Goal: Information Seeking & Learning: Learn about a topic

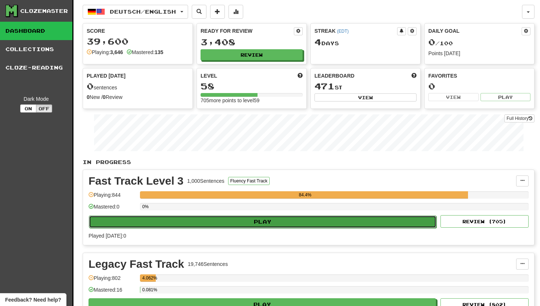
click at [248, 219] on button "Play" at bounding box center [263, 221] width 348 height 12
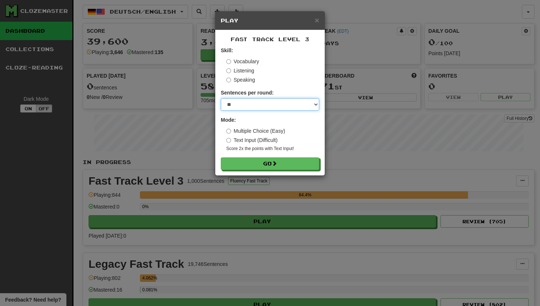
click at [318, 103] on select "* ** ** ** ** ** *** ********" at bounding box center [270, 104] width 99 height 12
select select "**"
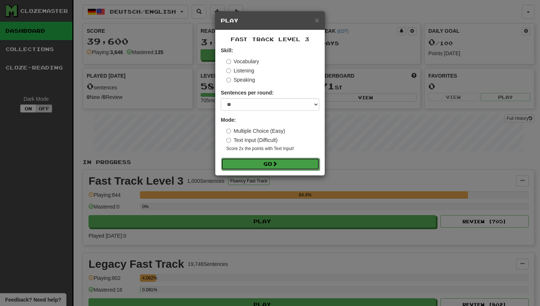
click at [254, 161] on button "Go" at bounding box center [270, 164] width 99 height 12
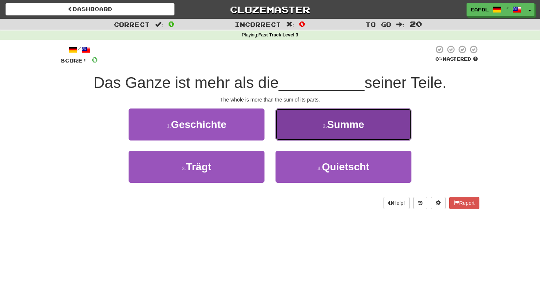
click at [318, 129] on button "2 . Summe" at bounding box center [344, 124] width 136 height 32
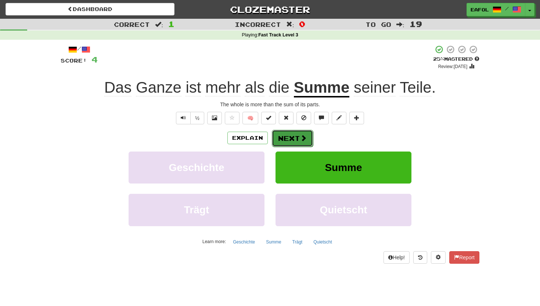
click at [295, 135] on button "Next" at bounding box center [292, 138] width 41 height 17
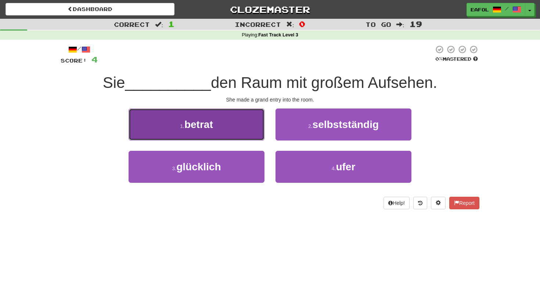
click at [225, 135] on button "1 . betrat" at bounding box center [197, 124] width 136 height 32
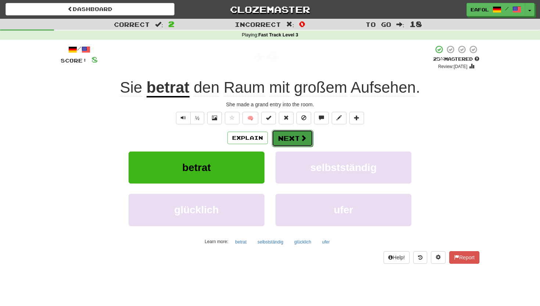
click at [281, 138] on button "Next" at bounding box center [292, 138] width 41 height 17
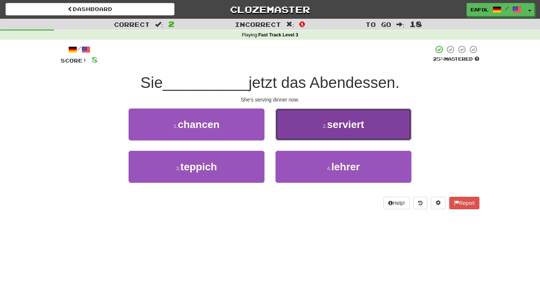
click at [311, 135] on button "2 . serviert" at bounding box center [344, 124] width 136 height 32
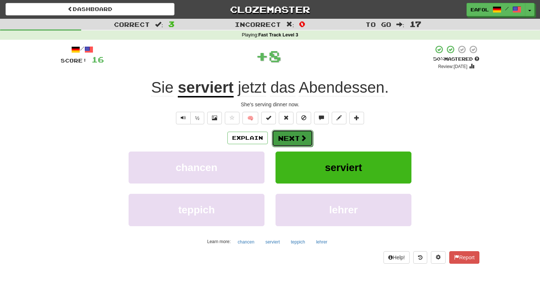
click at [290, 141] on button "Next" at bounding box center [292, 138] width 41 height 17
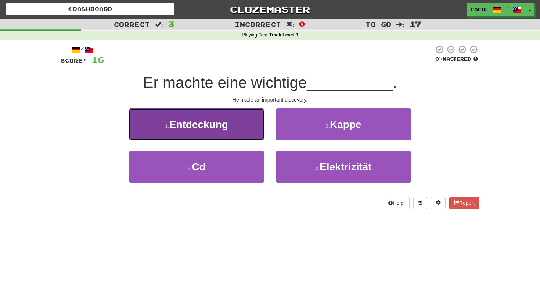
click at [218, 119] on span "Entdeckung" at bounding box center [198, 124] width 59 height 11
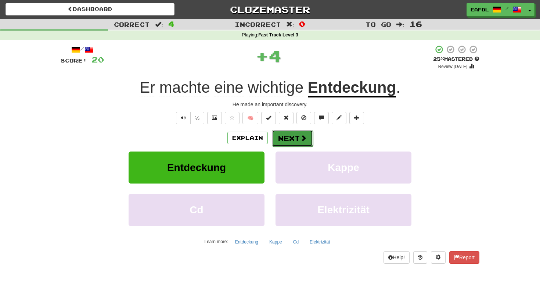
click at [287, 139] on button "Next" at bounding box center [292, 138] width 41 height 17
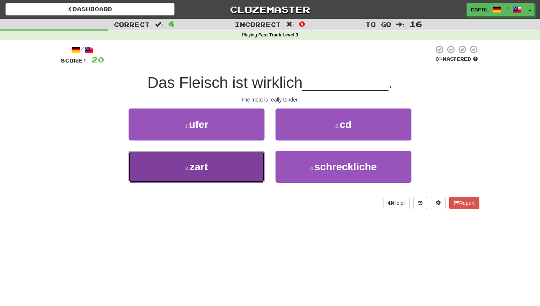
click at [226, 165] on button "3 . zart" at bounding box center [197, 167] width 136 height 32
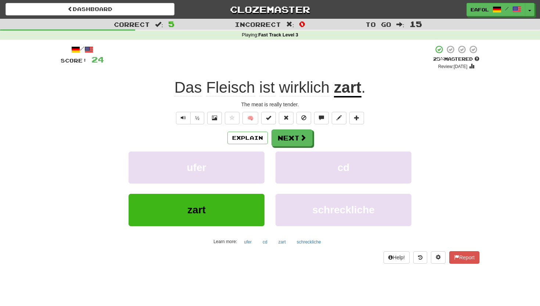
click at [354, 91] on u "zart" at bounding box center [348, 88] width 28 height 19
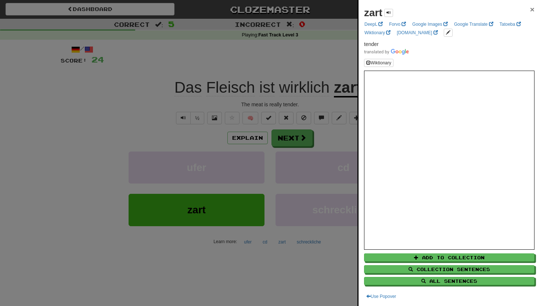
click at [532, 9] on span "×" at bounding box center [532, 9] width 4 height 8
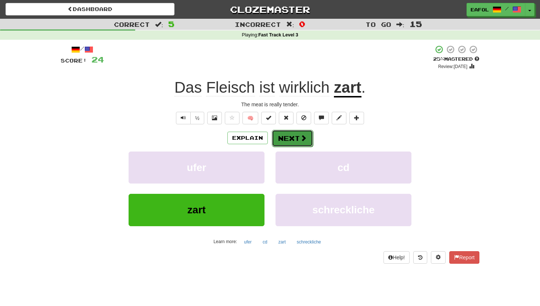
click at [287, 140] on button "Next" at bounding box center [292, 138] width 41 height 17
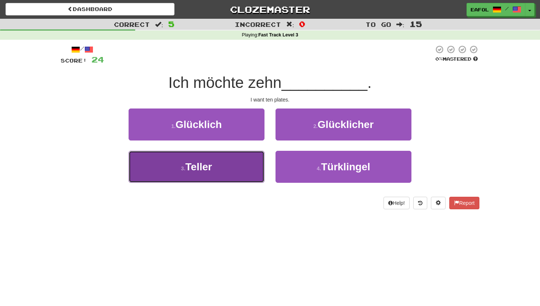
click at [217, 166] on button "3 . Teller" at bounding box center [197, 167] width 136 height 32
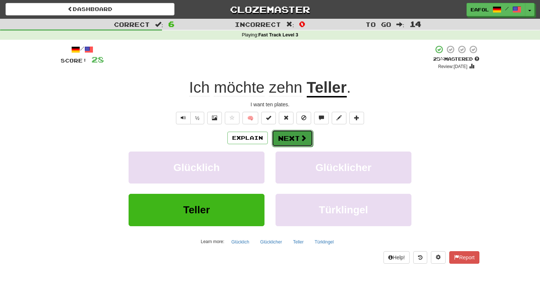
click at [282, 139] on button "Next" at bounding box center [292, 138] width 41 height 17
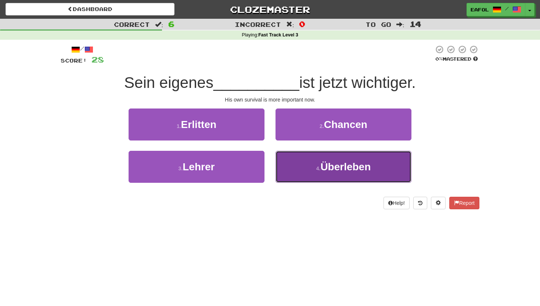
click at [309, 177] on button "4 . Überleben" at bounding box center [344, 167] width 136 height 32
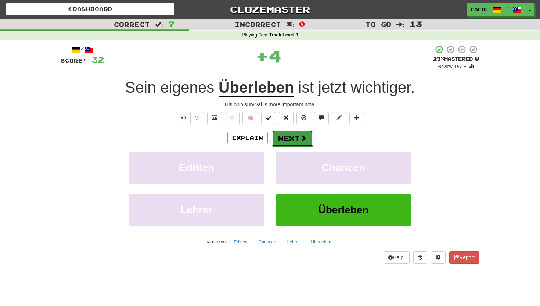
click at [289, 137] on button "Next" at bounding box center [292, 138] width 41 height 17
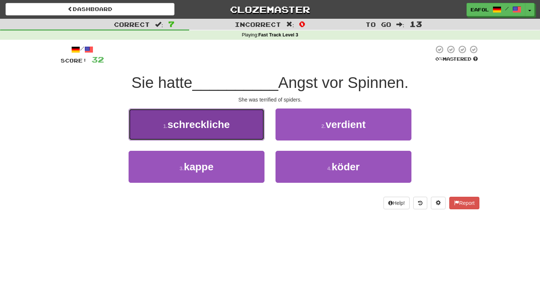
click at [200, 124] on span "schreckliche" at bounding box center [199, 124] width 62 height 11
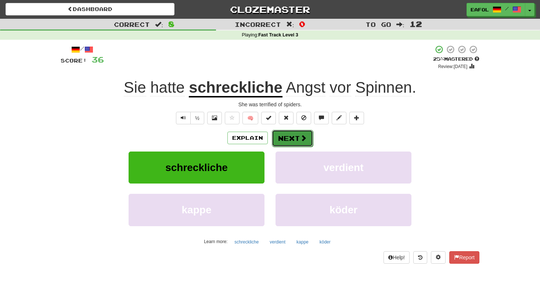
click at [293, 138] on button "Next" at bounding box center [292, 138] width 41 height 17
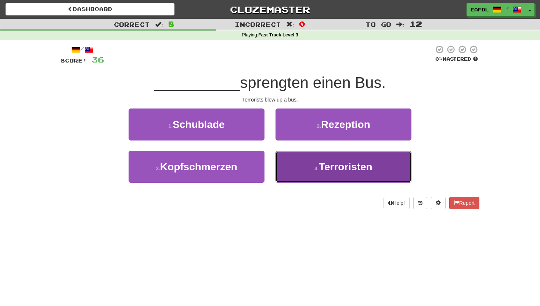
click at [304, 171] on button "4 . Terroristen" at bounding box center [344, 167] width 136 height 32
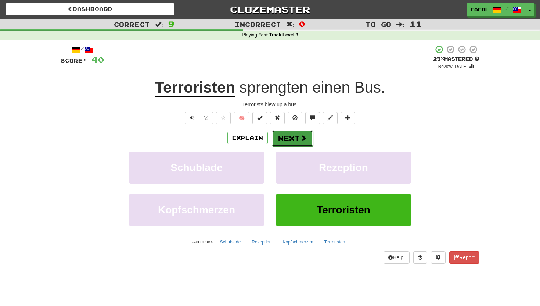
click at [289, 137] on button "Next" at bounding box center [292, 138] width 41 height 17
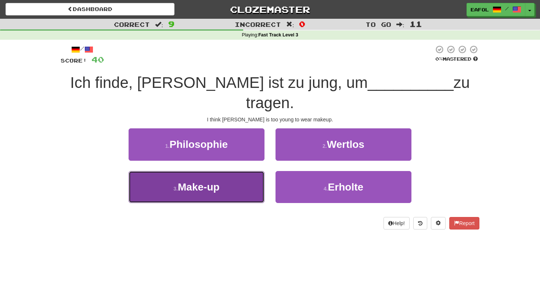
click at [240, 171] on button "3 . Make-up" at bounding box center [197, 187] width 136 height 32
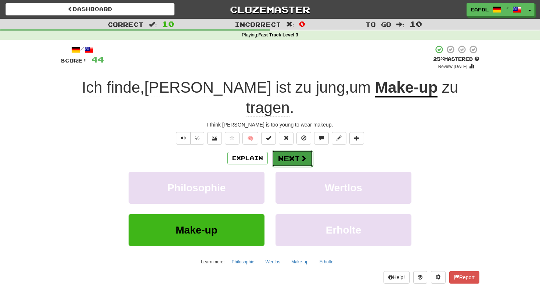
click at [290, 150] on button "Next" at bounding box center [292, 158] width 41 height 17
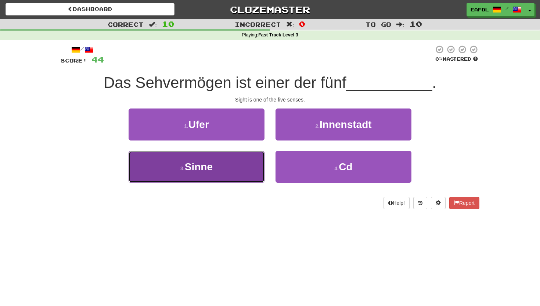
click at [208, 167] on span "Sinne" at bounding box center [199, 166] width 28 height 11
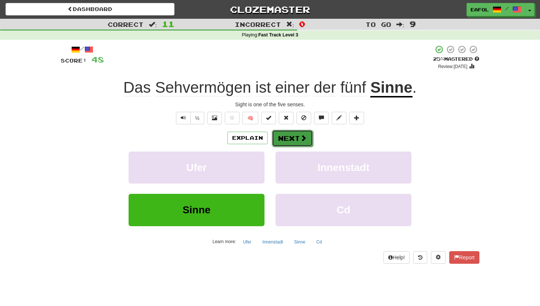
click at [285, 136] on button "Next" at bounding box center [292, 138] width 41 height 17
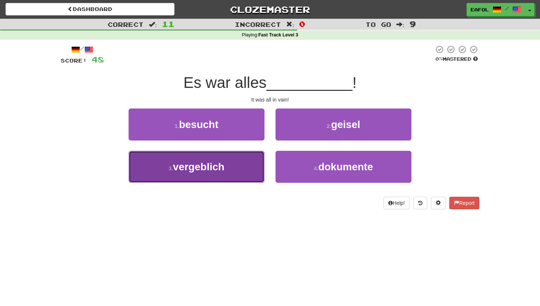
click at [210, 169] on span "vergeblich" at bounding box center [198, 166] width 51 height 11
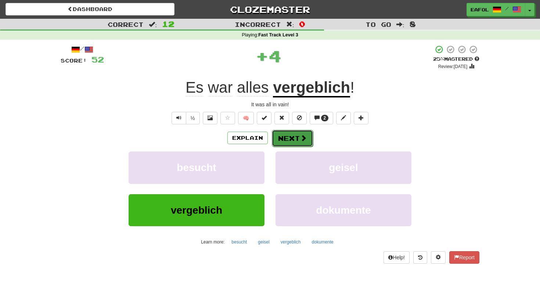
click at [284, 140] on button "Next" at bounding box center [292, 138] width 41 height 17
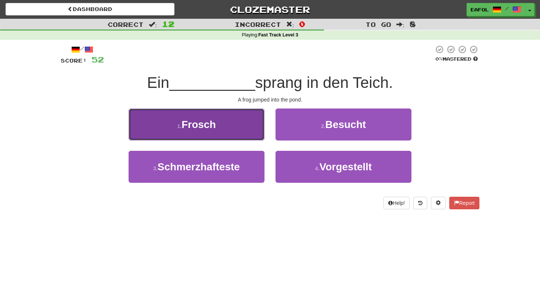
click at [220, 120] on button "1 . Frosch" at bounding box center [197, 124] width 136 height 32
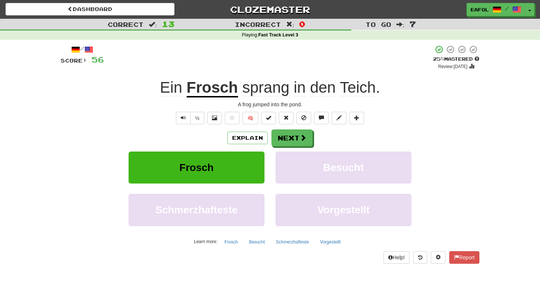
click at [359, 90] on span "Teich" at bounding box center [358, 88] width 36 height 18
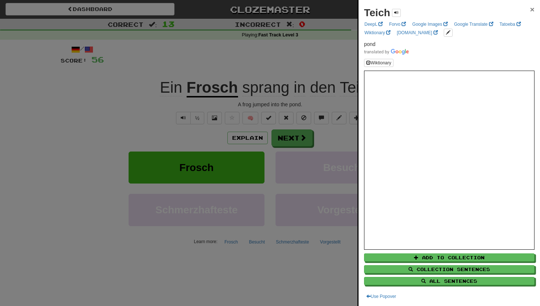
click at [533, 11] on span "×" at bounding box center [532, 9] width 4 height 8
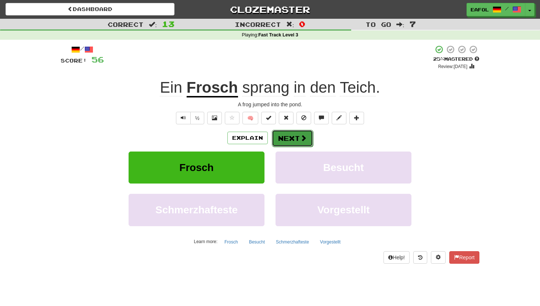
click at [284, 135] on button "Next" at bounding box center [292, 138] width 41 height 17
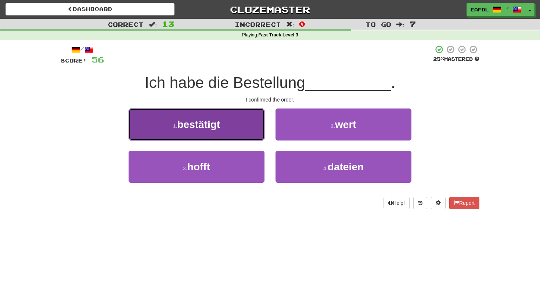
click at [212, 125] on span "bestätigt" at bounding box center [199, 124] width 43 height 11
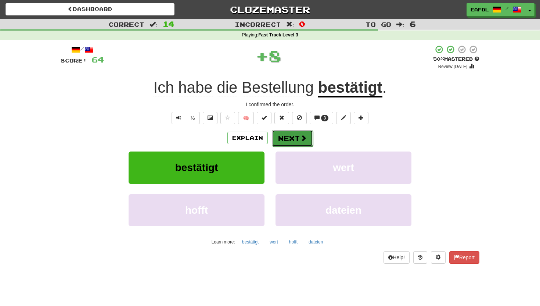
click at [285, 141] on button "Next" at bounding box center [292, 138] width 41 height 17
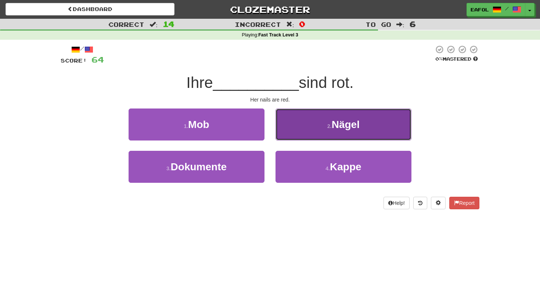
click at [300, 124] on button "2 . Nägel" at bounding box center [344, 124] width 136 height 32
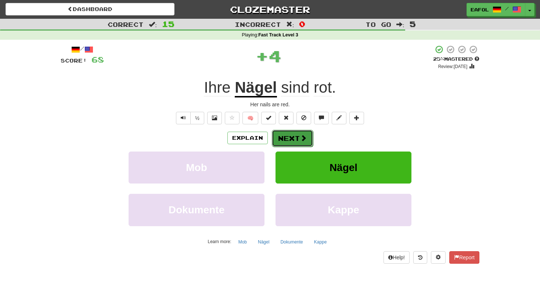
click at [289, 137] on button "Next" at bounding box center [292, 138] width 41 height 17
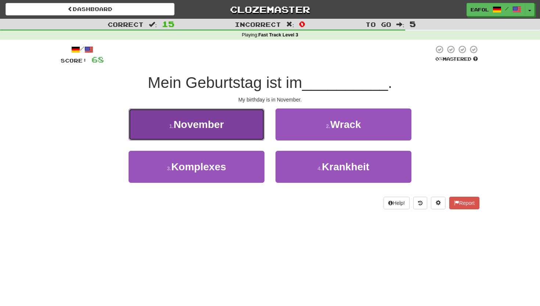
click at [218, 132] on button "1 . November" at bounding box center [197, 124] width 136 height 32
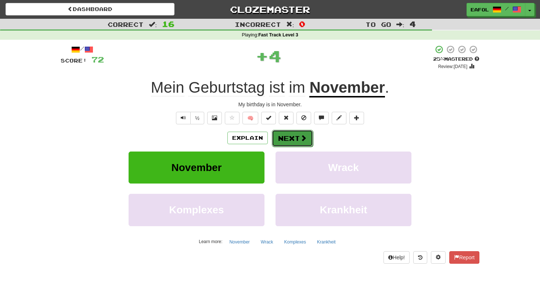
click at [286, 138] on button "Next" at bounding box center [292, 138] width 41 height 17
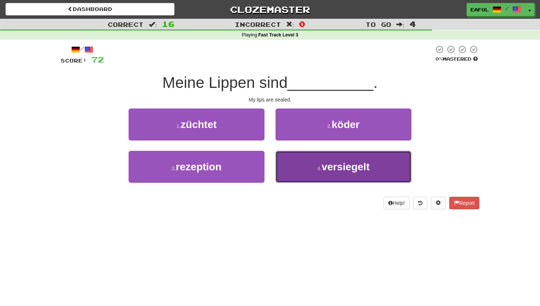
click at [316, 170] on button "4 . versiegelt" at bounding box center [344, 167] width 136 height 32
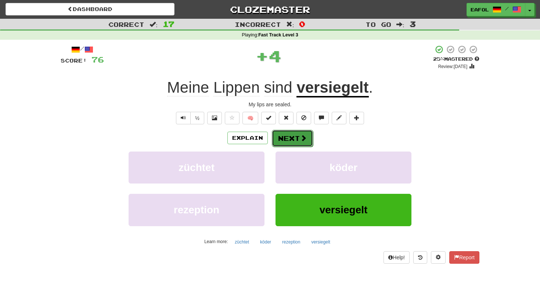
click at [290, 139] on button "Next" at bounding box center [292, 138] width 41 height 17
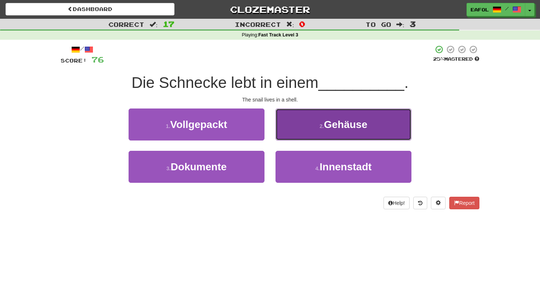
click at [303, 132] on button "2 . Gehäuse" at bounding box center [344, 124] width 136 height 32
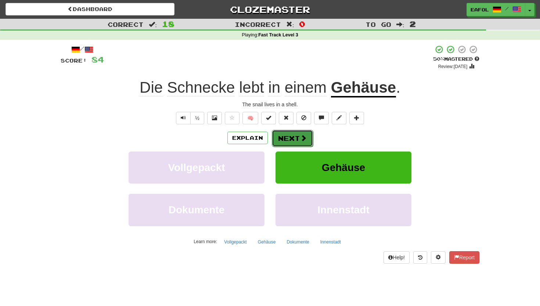
click at [282, 138] on button "Next" at bounding box center [292, 138] width 41 height 17
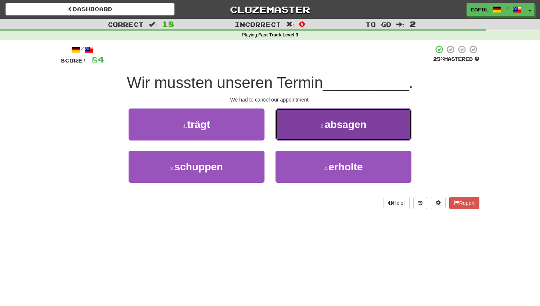
click at [298, 126] on button "2 . absagen" at bounding box center [344, 124] width 136 height 32
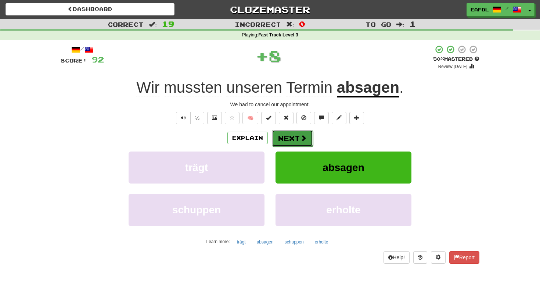
click at [286, 135] on button "Next" at bounding box center [292, 138] width 41 height 17
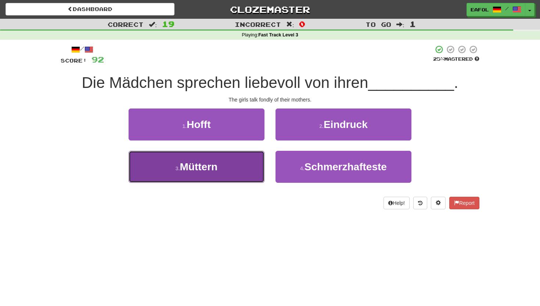
click at [219, 170] on button "3 . Müttern" at bounding box center [197, 167] width 136 height 32
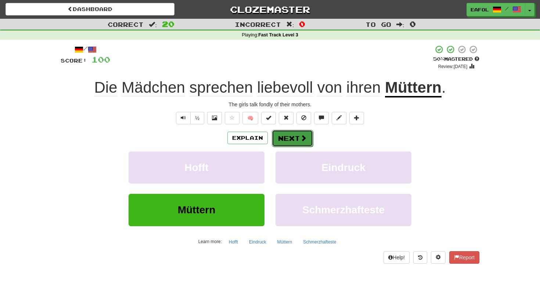
click at [293, 140] on button "Next" at bounding box center [292, 138] width 41 height 17
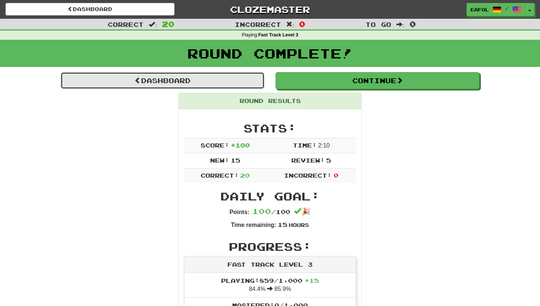
click at [196, 77] on link "Dashboard" at bounding box center [163, 80] width 204 height 17
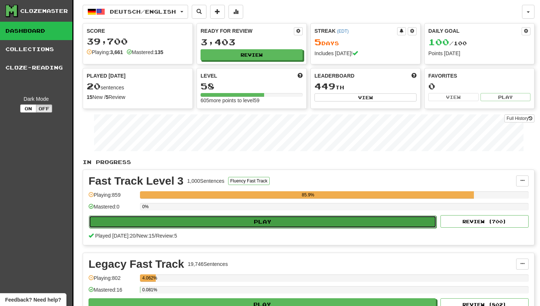
click at [254, 219] on button "Play" at bounding box center [263, 221] width 348 height 12
select select "**"
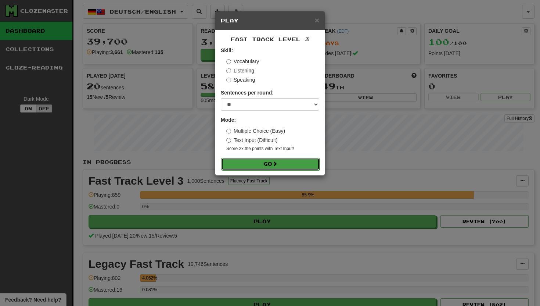
click at [251, 161] on button "Go" at bounding box center [270, 164] width 99 height 12
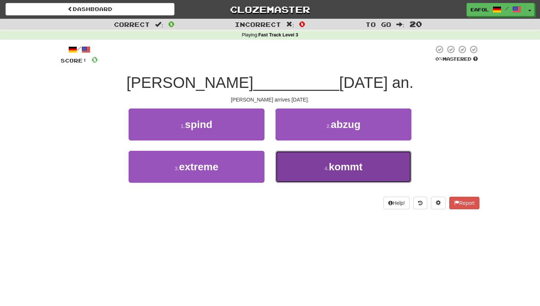
click at [333, 167] on span "kommt" at bounding box center [346, 166] width 34 height 11
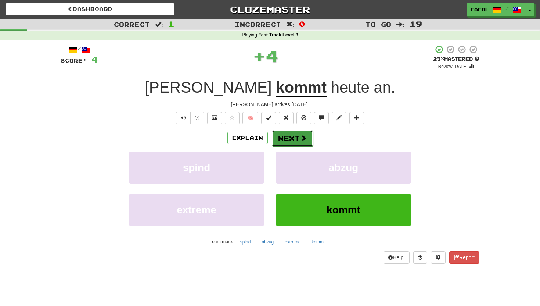
click at [283, 144] on button "Next" at bounding box center [292, 138] width 41 height 17
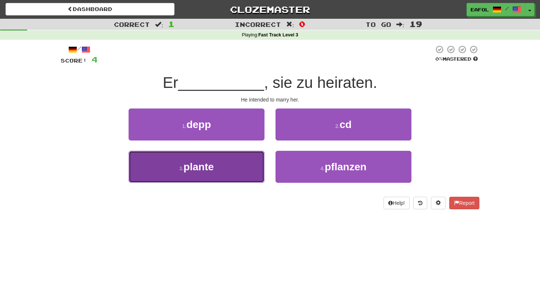
click at [227, 168] on button "3 . plante" at bounding box center [197, 167] width 136 height 32
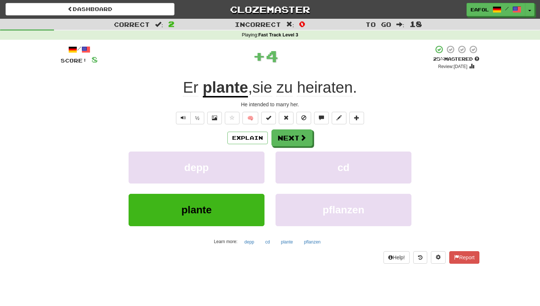
click at [233, 91] on u "plante" at bounding box center [226, 88] width 46 height 19
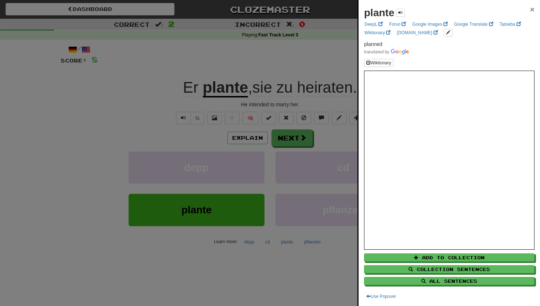
click at [532, 9] on span "×" at bounding box center [532, 9] width 4 height 8
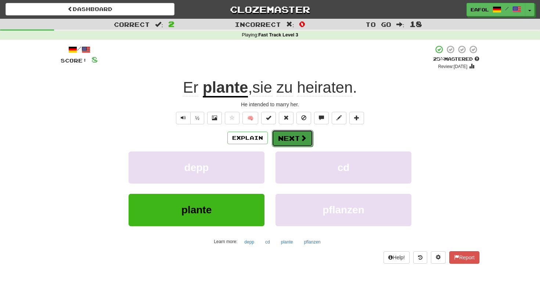
click at [297, 139] on button "Next" at bounding box center [292, 138] width 41 height 17
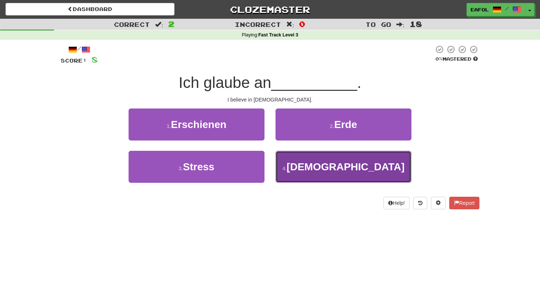
click at [305, 179] on button "4 . Buddha" at bounding box center [344, 167] width 136 height 32
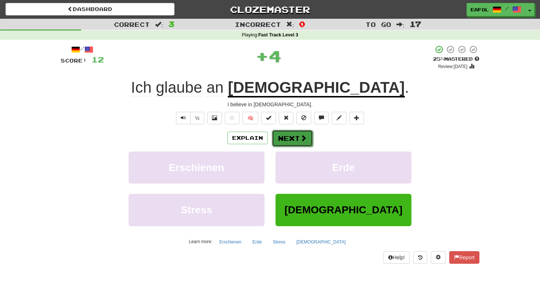
click at [292, 137] on button "Next" at bounding box center [292, 138] width 41 height 17
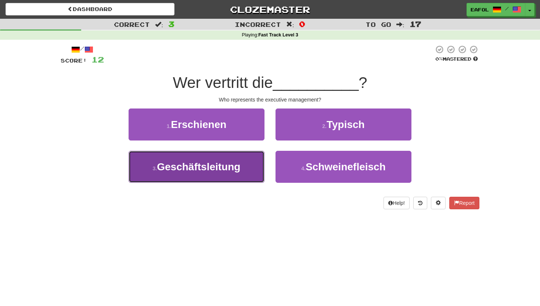
click at [205, 166] on span "Geschäftsleitung" at bounding box center [198, 166] width 83 height 11
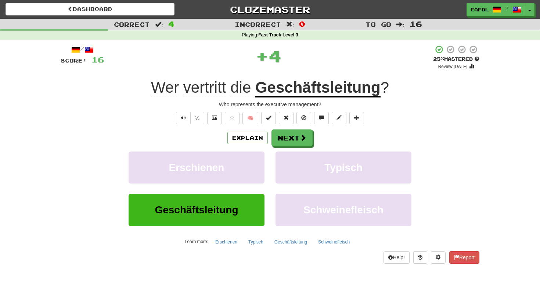
click at [351, 92] on u "Geschäftsleitung" at bounding box center [317, 88] width 125 height 19
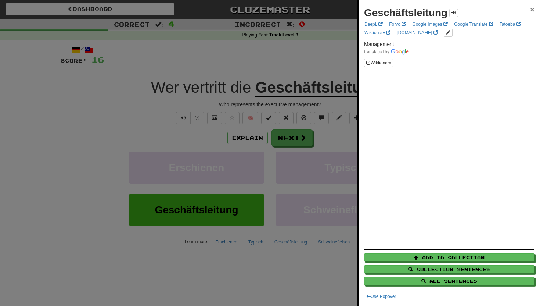
click at [530, 9] on span "×" at bounding box center [532, 9] width 4 height 8
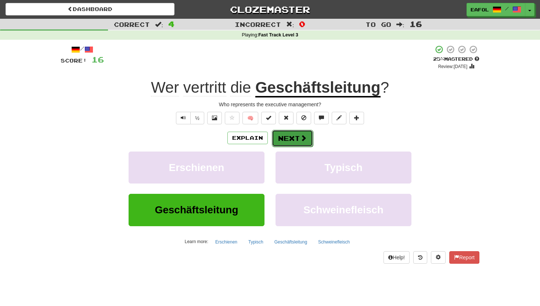
click at [294, 134] on button "Next" at bounding box center [292, 138] width 41 height 17
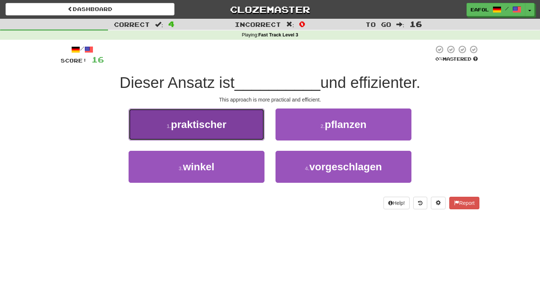
click at [226, 129] on span "praktischer" at bounding box center [199, 124] width 56 height 11
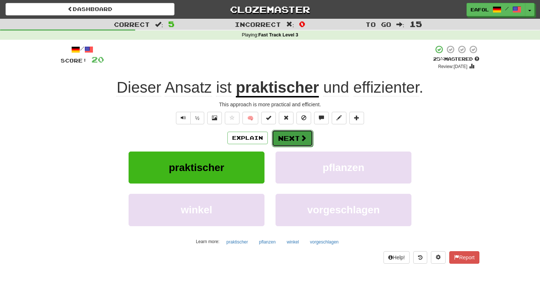
click at [282, 139] on button "Next" at bounding box center [292, 138] width 41 height 17
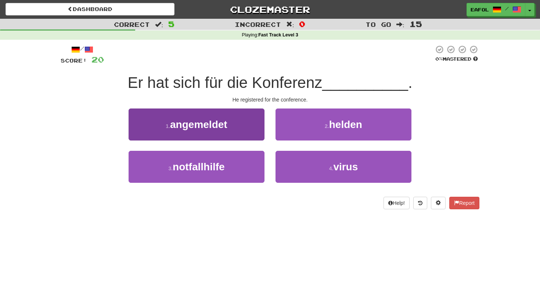
click at [226, 127] on span "angemeldet" at bounding box center [198, 124] width 57 height 11
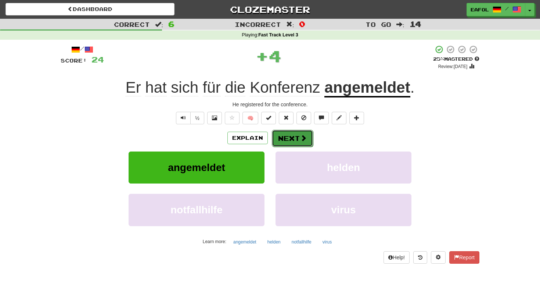
click at [297, 135] on button "Next" at bounding box center [292, 138] width 41 height 17
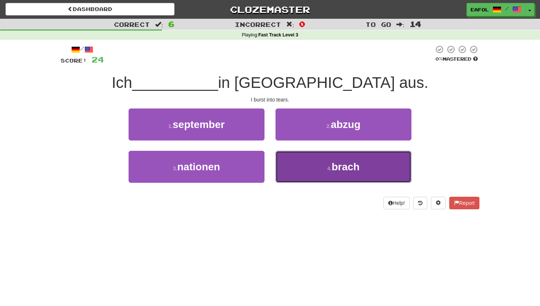
click at [316, 173] on button "4 . brach" at bounding box center [344, 167] width 136 height 32
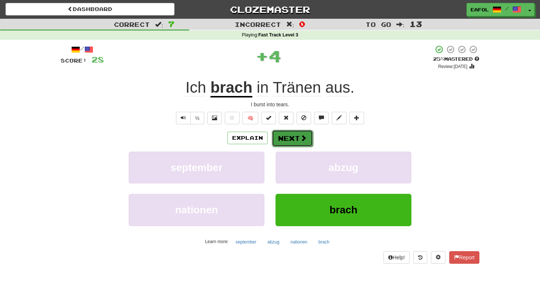
click at [285, 135] on button "Next" at bounding box center [292, 138] width 41 height 17
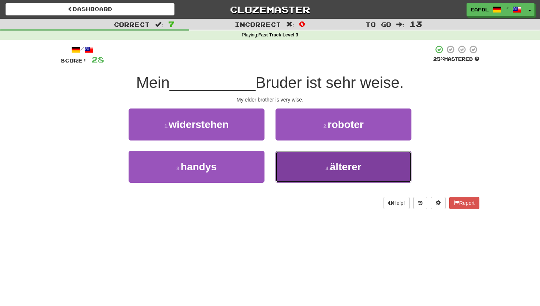
click at [307, 166] on button "4 . älterer" at bounding box center [344, 167] width 136 height 32
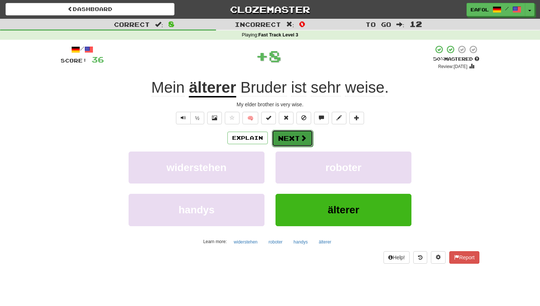
click at [292, 133] on button "Next" at bounding box center [292, 138] width 41 height 17
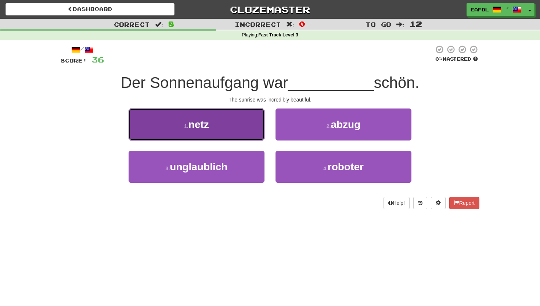
click at [236, 120] on button "1 . netz" at bounding box center [197, 124] width 136 height 32
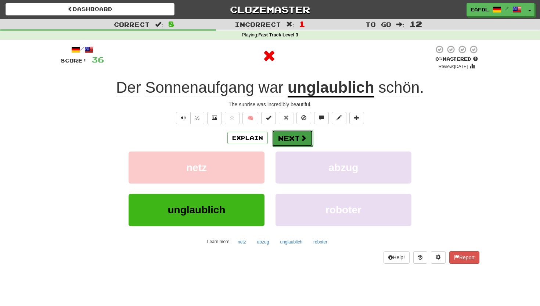
click at [290, 141] on button "Next" at bounding box center [292, 138] width 41 height 17
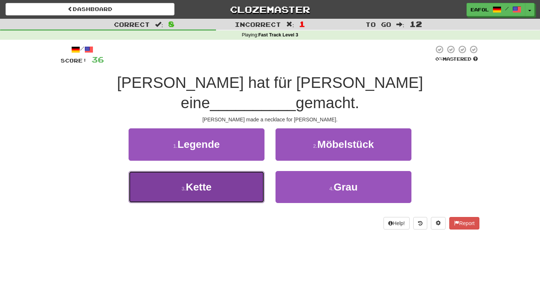
click at [234, 171] on button "3 . Kette" at bounding box center [197, 187] width 136 height 32
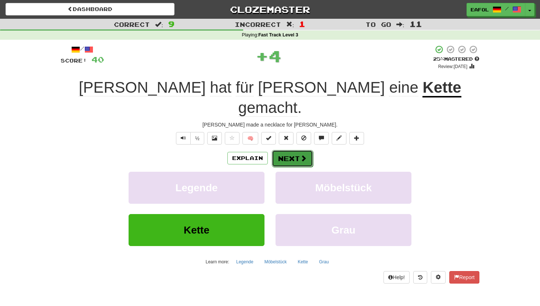
click at [294, 150] on button "Next" at bounding box center [292, 158] width 41 height 17
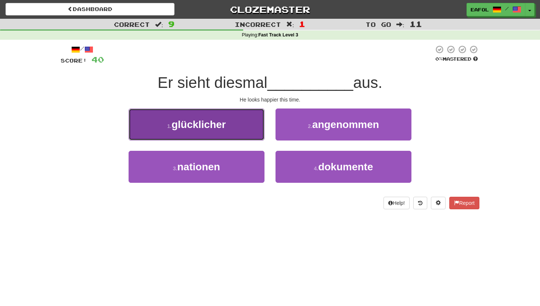
click at [210, 132] on button "1 . glücklicher" at bounding box center [197, 124] width 136 height 32
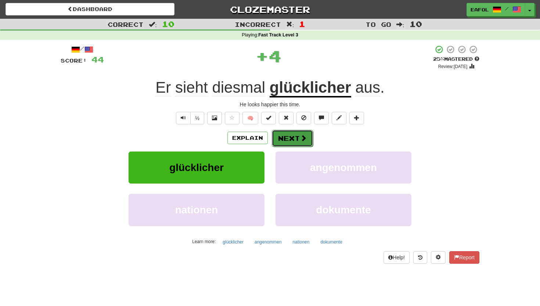
click at [290, 139] on button "Next" at bounding box center [292, 138] width 41 height 17
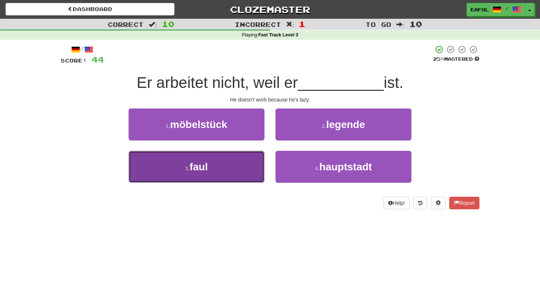
click at [215, 153] on button "3 . faul" at bounding box center [197, 167] width 136 height 32
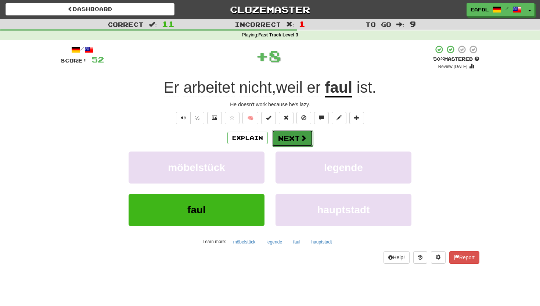
click at [287, 136] on button "Next" at bounding box center [292, 138] width 41 height 17
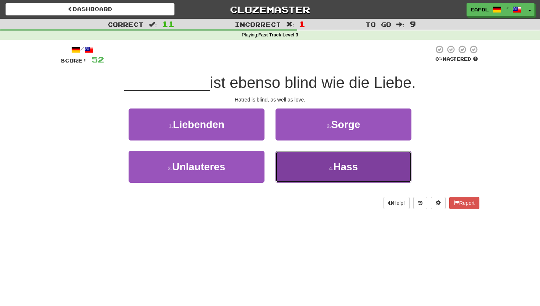
click at [318, 174] on button "4 . Hass" at bounding box center [344, 167] width 136 height 32
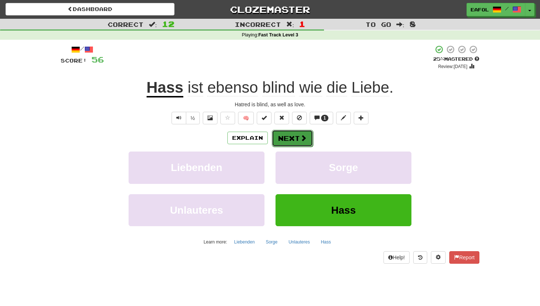
click at [296, 139] on button "Next" at bounding box center [292, 138] width 41 height 17
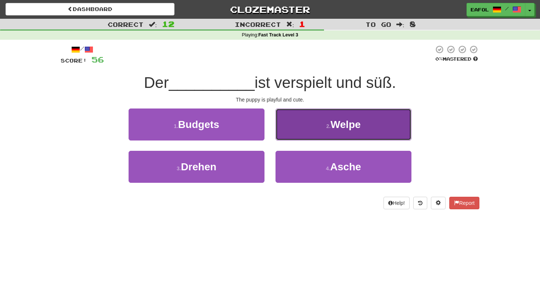
click at [308, 123] on button "2 . Welpe" at bounding box center [344, 124] width 136 height 32
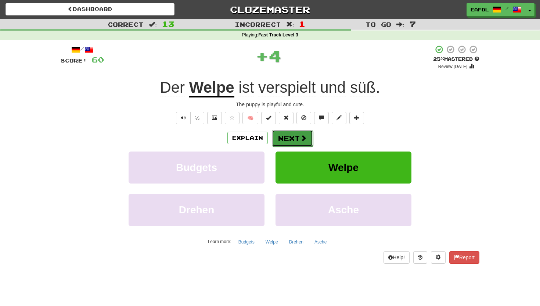
click at [288, 143] on button "Next" at bounding box center [292, 138] width 41 height 17
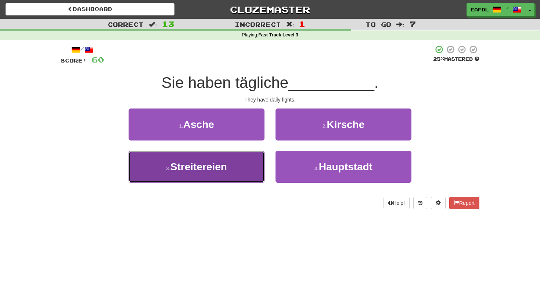
click at [225, 161] on span "Streitereien" at bounding box center [199, 166] width 57 height 11
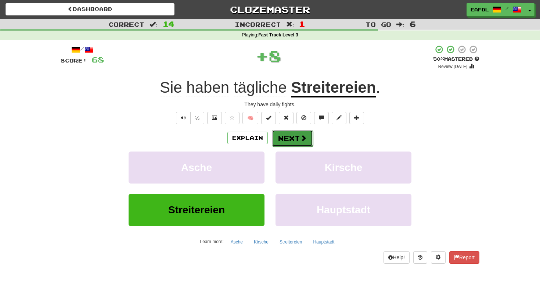
click at [289, 134] on button "Next" at bounding box center [292, 138] width 41 height 17
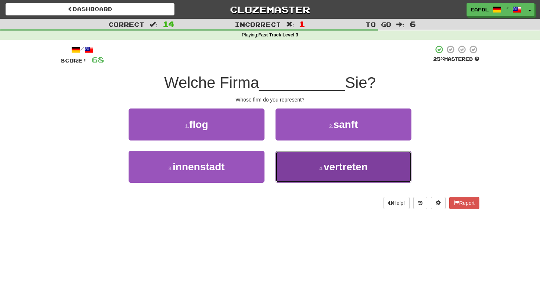
click at [312, 168] on button "4 . vertreten" at bounding box center [344, 167] width 136 height 32
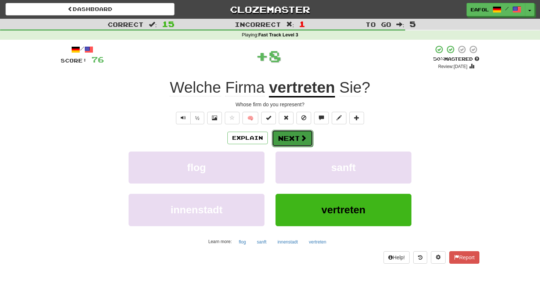
click at [295, 135] on button "Next" at bounding box center [292, 138] width 41 height 17
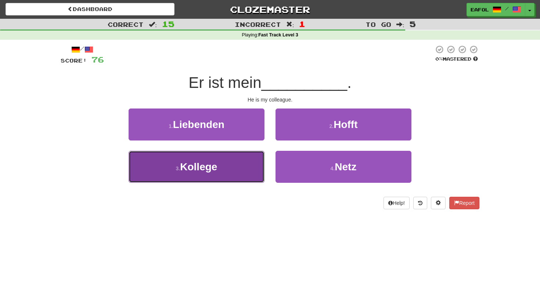
click at [231, 168] on button "3 . Kollege" at bounding box center [197, 167] width 136 height 32
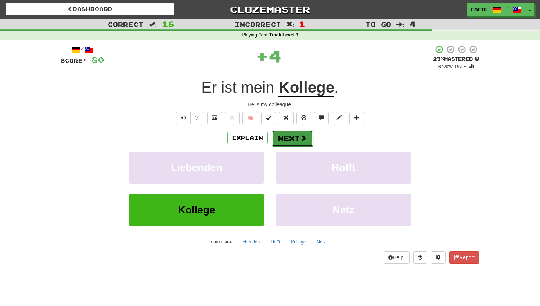
click at [288, 133] on button "Next" at bounding box center [292, 138] width 41 height 17
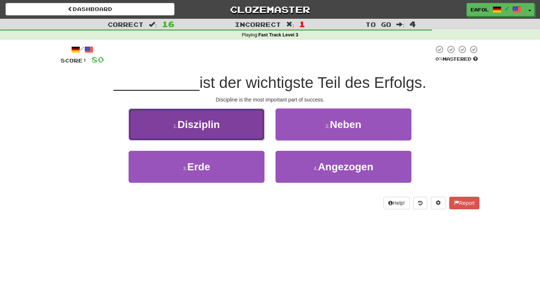
click at [232, 129] on button "1 . Disziplin" at bounding box center [197, 124] width 136 height 32
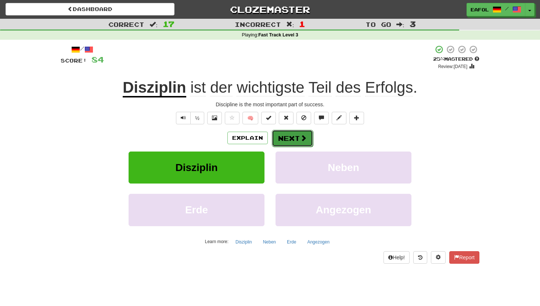
click at [288, 139] on button "Next" at bounding box center [292, 138] width 41 height 17
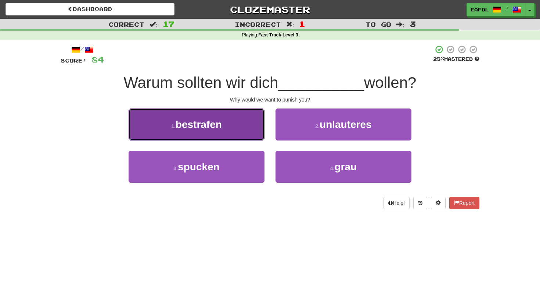
click at [223, 121] on button "1 . bestrafen" at bounding box center [197, 124] width 136 height 32
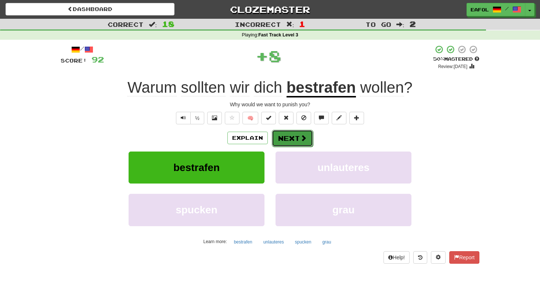
click at [299, 139] on button "Next" at bounding box center [292, 138] width 41 height 17
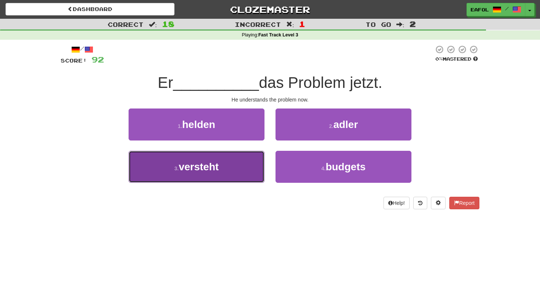
click at [232, 162] on button "3 . versteht" at bounding box center [197, 167] width 136 height 32
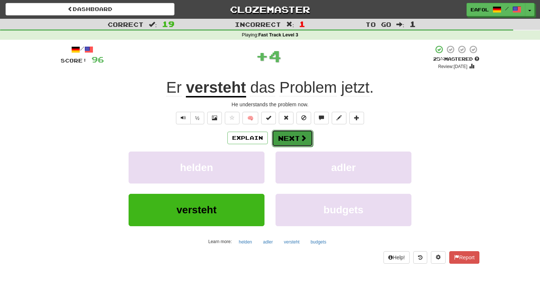
click at [285, 137] on button "Next" at bounding box center [292, 138] width 41 height 17
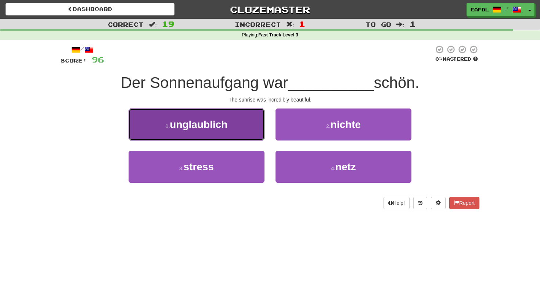
click at [223, 125] on span "unglaublich" at bounding box center [199, 124] width 58 height 11
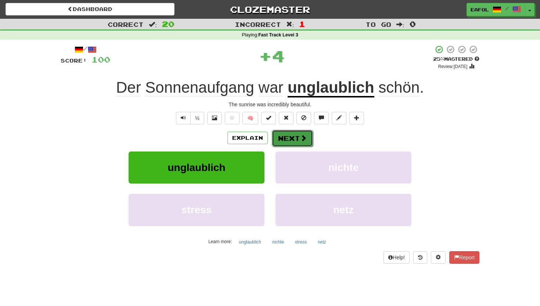
click at [295, 139] on button "Next" at bounding box center [292, 138] width 41 height 17
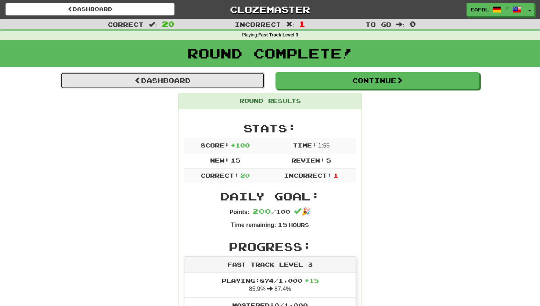
click at [244, 82] on link "Dashboard" at bounding box center [163, 80] width 204 height 17
